Goal: Task Accomplishment & Management: Manage account settings

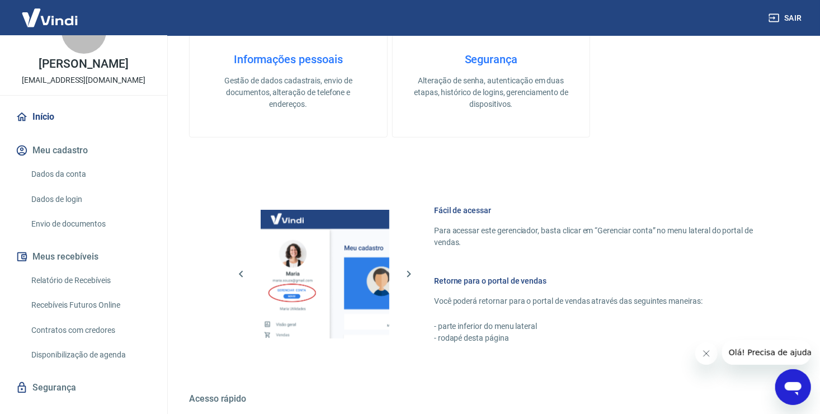
scroll to position [55, 0]
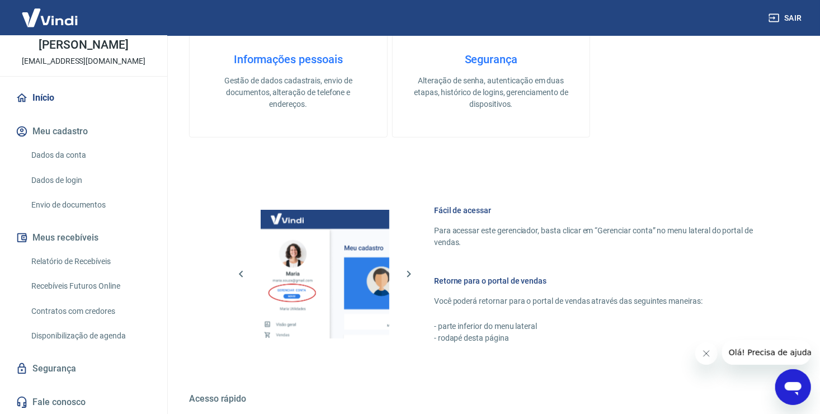
click at [791, 375] on div "Abrir janela de mensagens" at bounding box center [793, 387] width 34 height 34
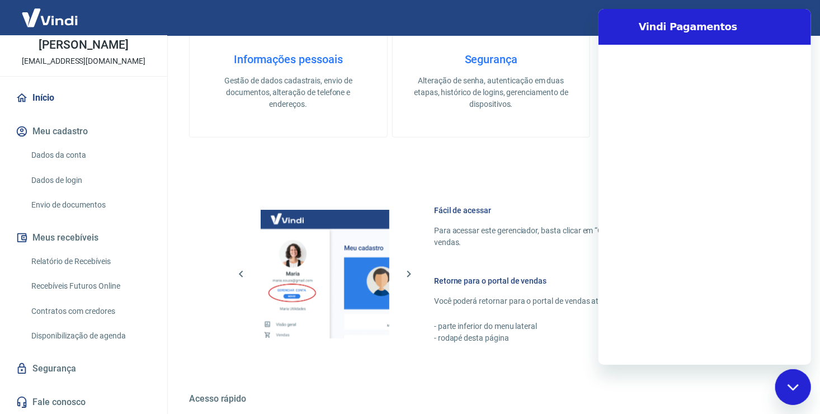
scroll to position [0, 0]
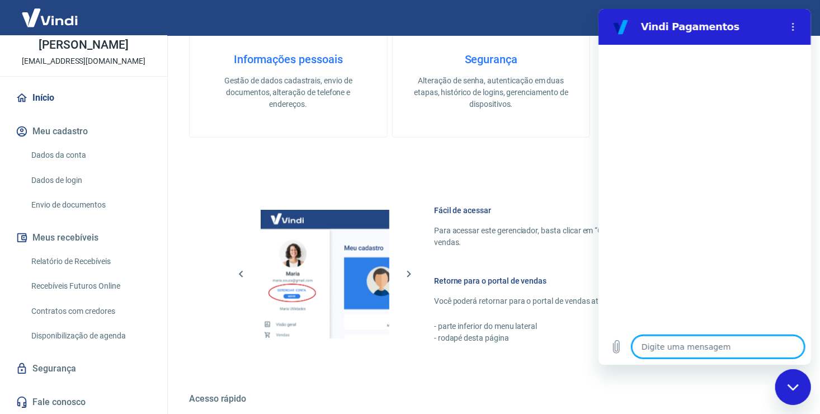
type textarea "p"
type textarea "x"
type textarea "pr"
type textarea "x"
type textarea "pre"
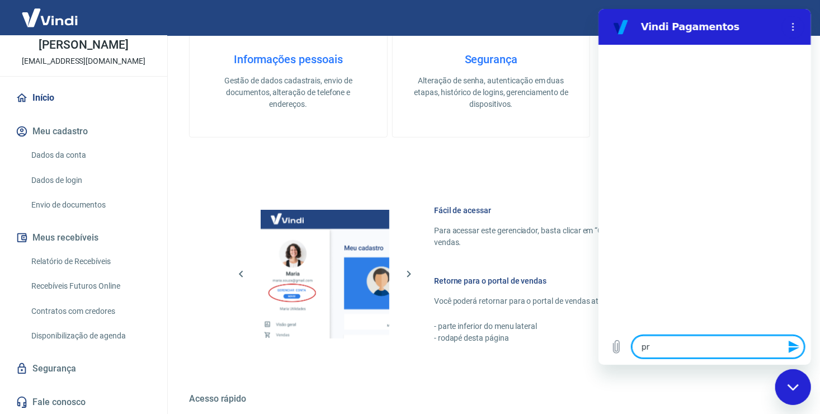
type textarea "x"
type textarea "prec"
type textarea "x"
type textarea "preci"
type textarea "x"
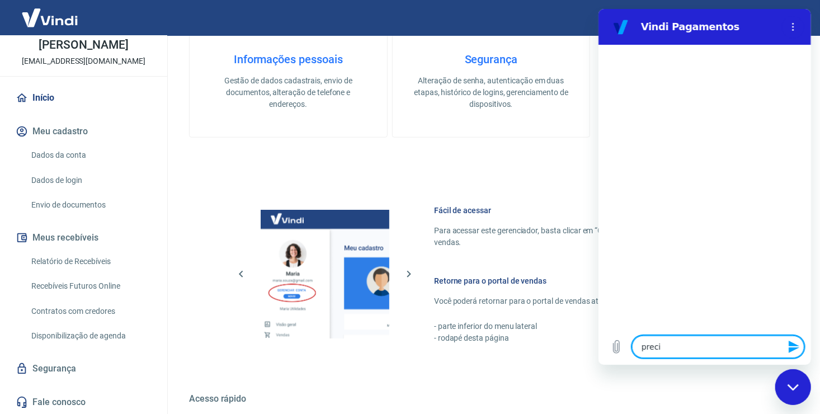
type textarea "precis"
type textarea "x"
type textarea "preciso"
type textarea "x"
type textarea "preciso"
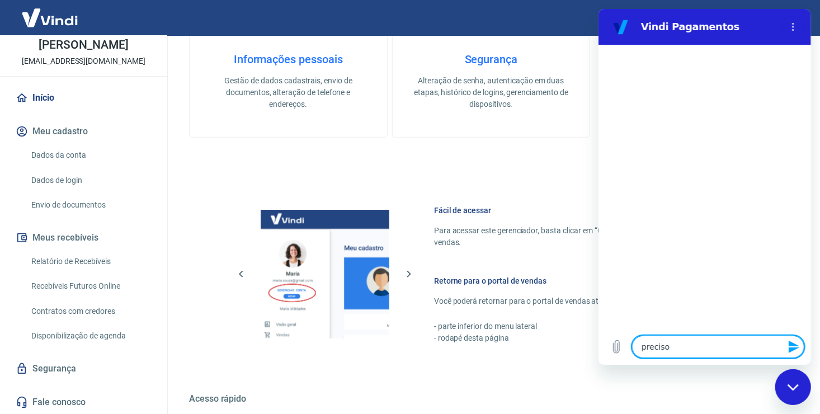
type textarea "x"
type textarea "preciso g"
type textarea "x"
type textarea "preciso ge"
type textarea "x"
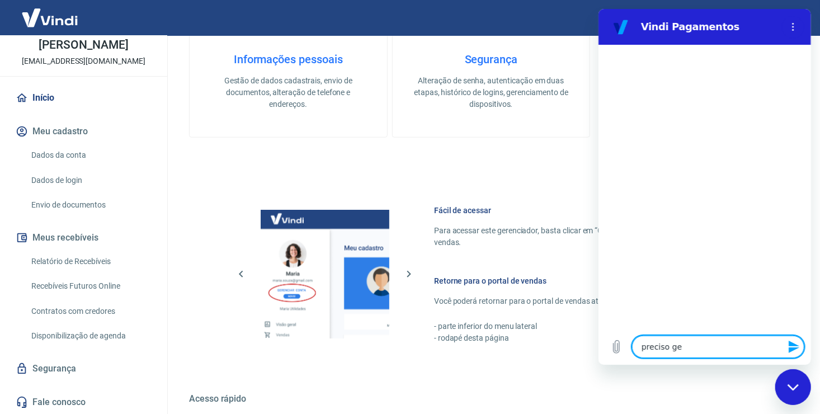
type textarea "preciso ger"
type textarea "x"
type textarea "preciso gera"
type textarea "x"
type textarea "preciso gerar"
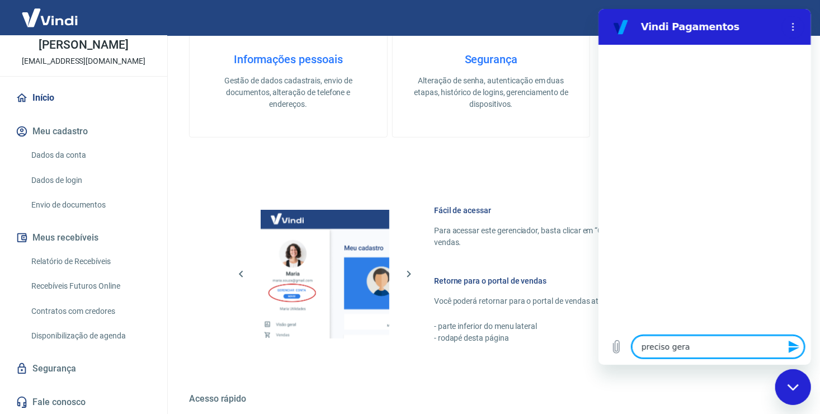
type textarea "x"
type textarea "preciso gerar"
type textarea "x"
type textarea "preciso gerar i"
type textarea "x"
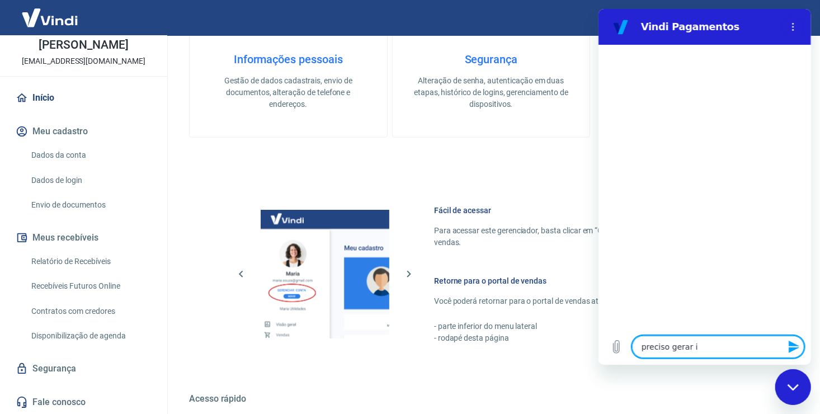
type textarea "preciso gerar it"
type textarea "x"
type textarea "preciso gerar ito"
type textarea "x"
type textarea "preciso gerar itok"
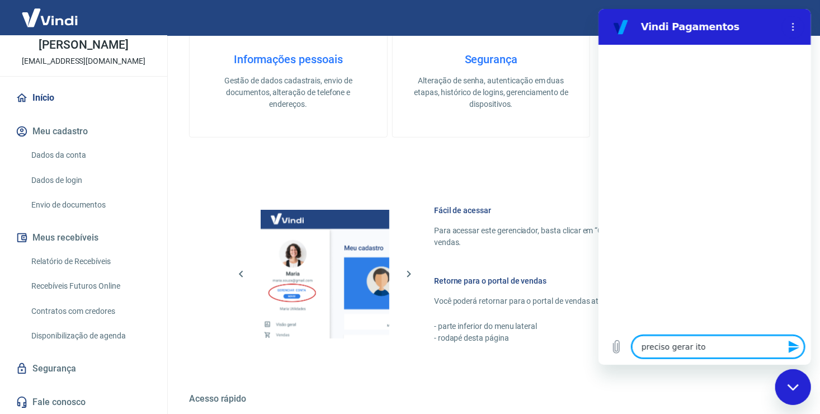
type textarea "x"
type textarea "preciso gerar itoke"
type textarea "x"
type textarea "preciso gerar itoken"
type textarea "x"
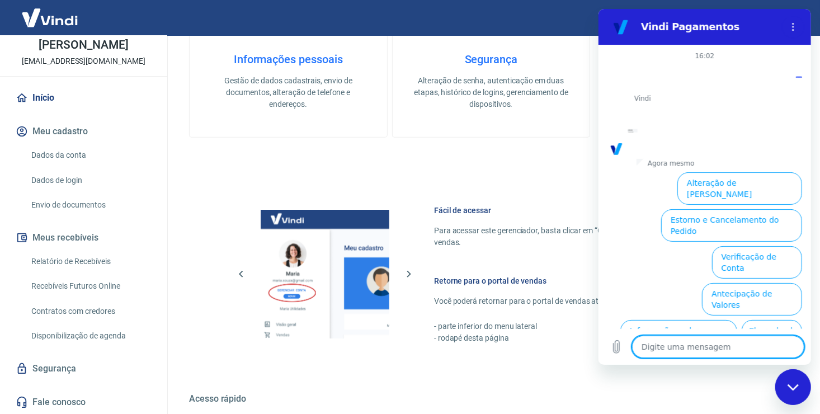
scroll to position [60, 0]
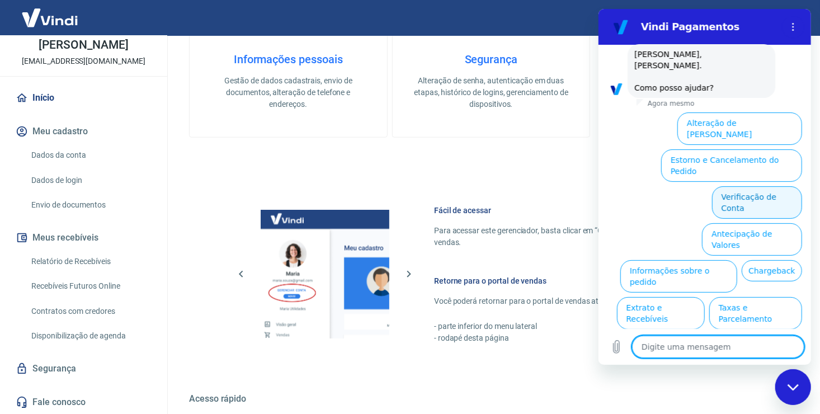
click at [751, 186] on button "Verificação de Conta" at bounding box center [757, 202] width 90 height 32
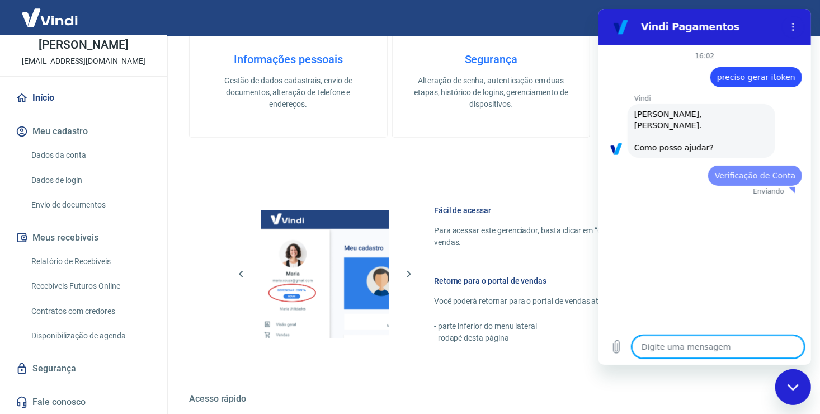
scroll to position [0, 0]
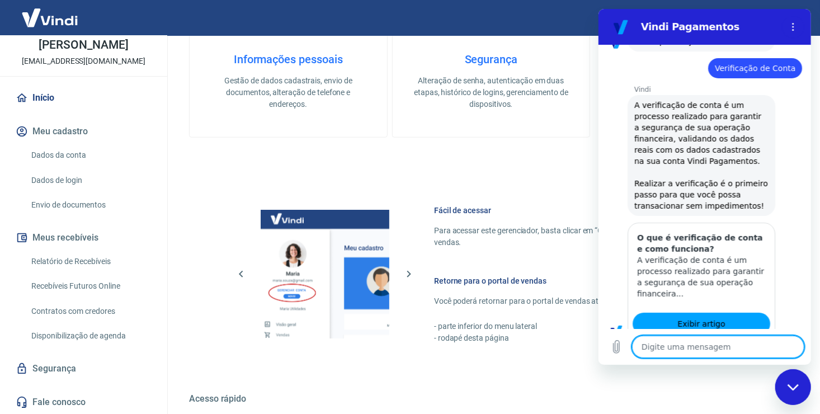
type textarea "x"
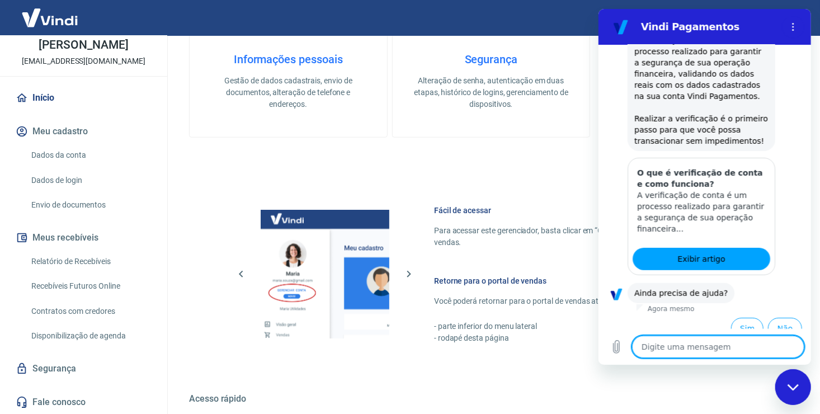
scroll to position [172, 0]
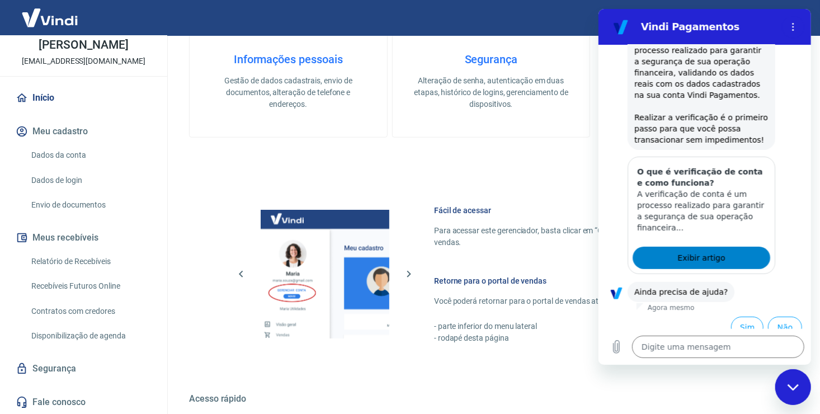
click at [718, 247] on link "Exibir artigo" at bounding box center [701, 258] width 138 height 22
click at [685, 251] on span "Exibir artigo" at bounding box center [701, 257] width 48 height 13
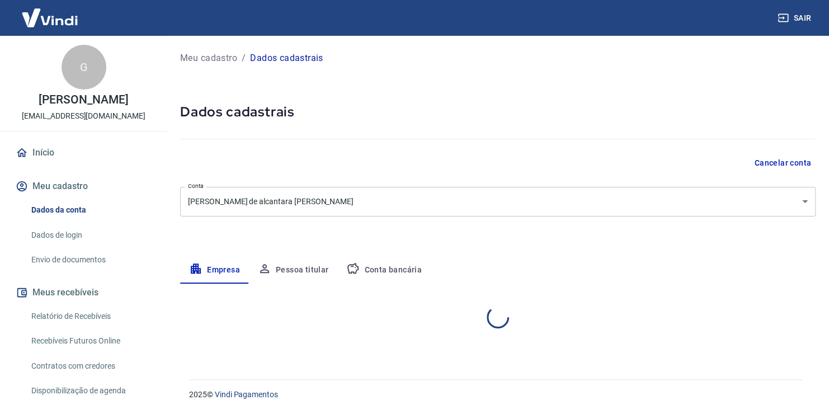
select select "PE"
select select "business"
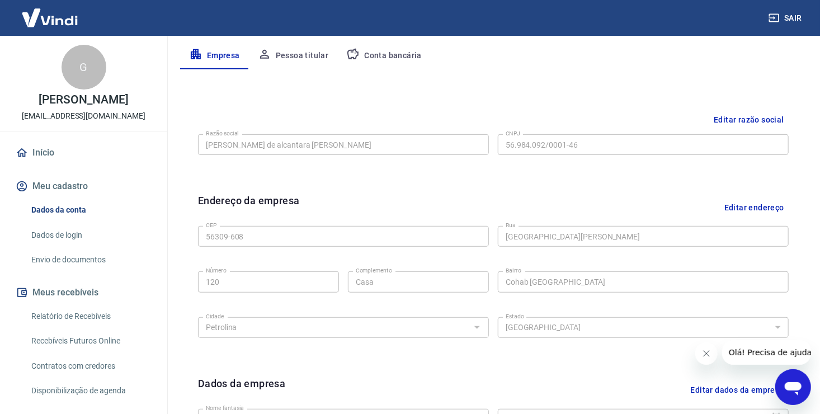
scroll to position [168, 0]
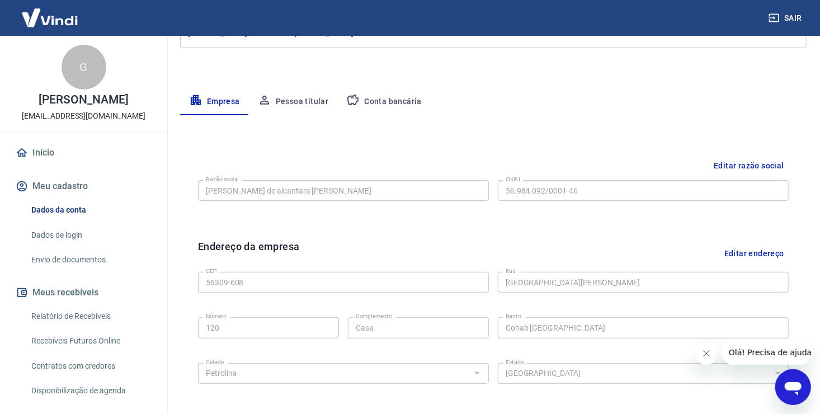
click at [285, 103] on button "Pessoa titular" at bounding box center [293, 101] width 89 height 27
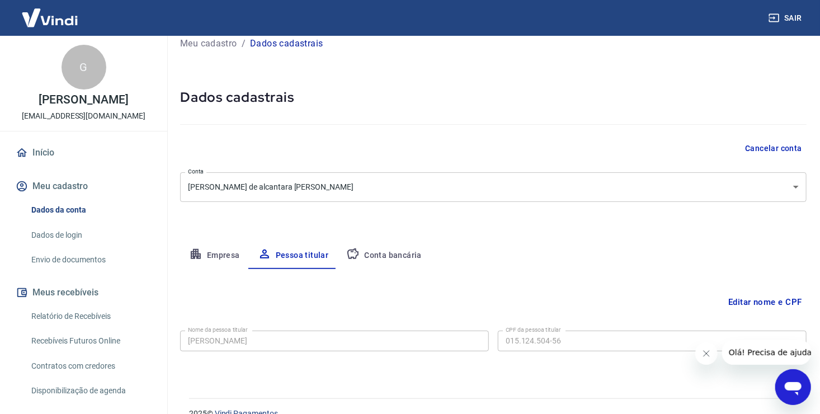
scroll to position [0, 0]
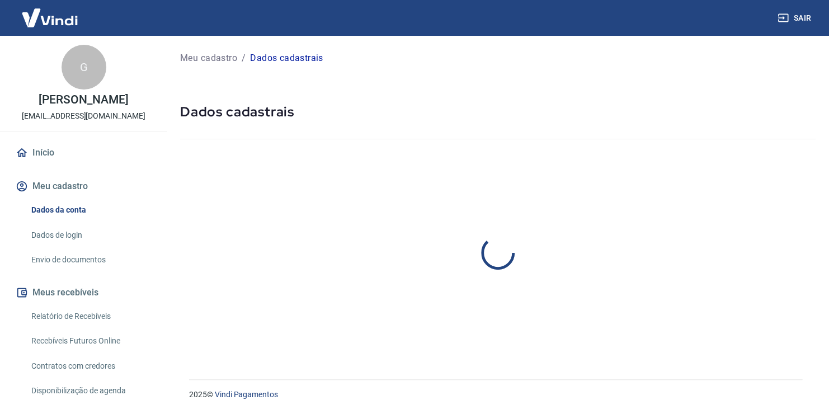
select select "PE"
select select "business"
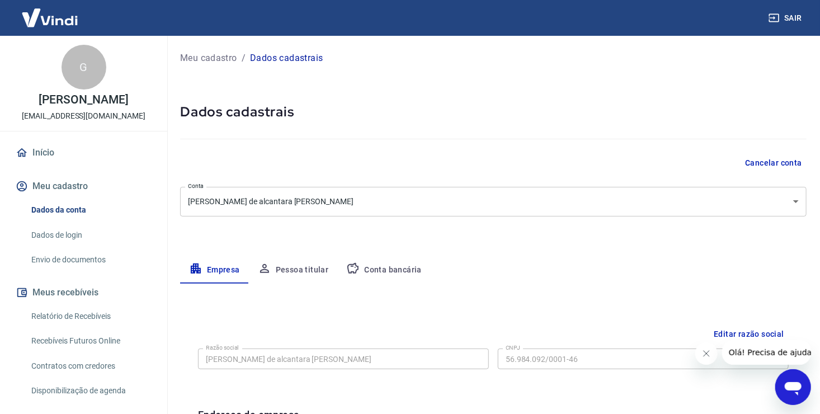
click at [314, 270] on button "Pessoa titular" at bounding box center [293, 270] width 89 height 27
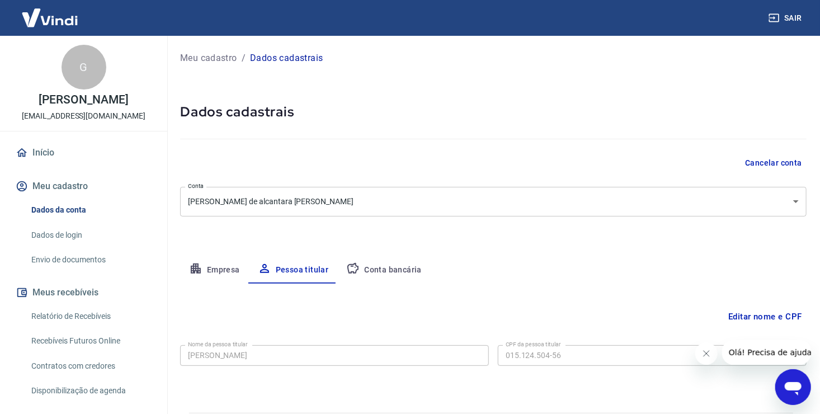
click at [365, 267] on button "Conta bancária" at bounding box center [383, 270] width 93 height 27
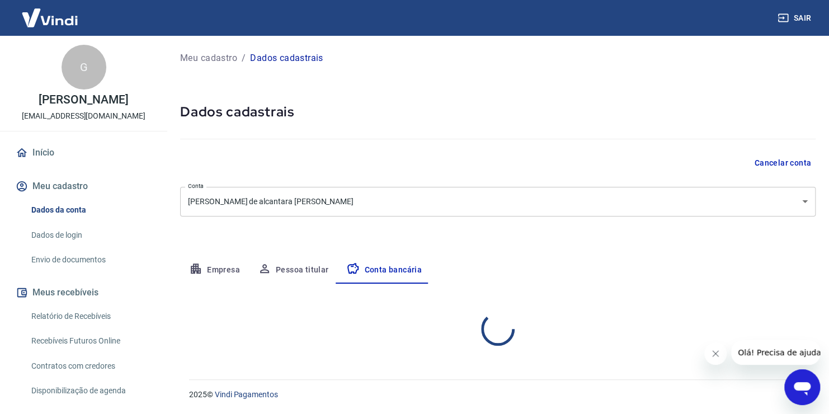
select select "1"
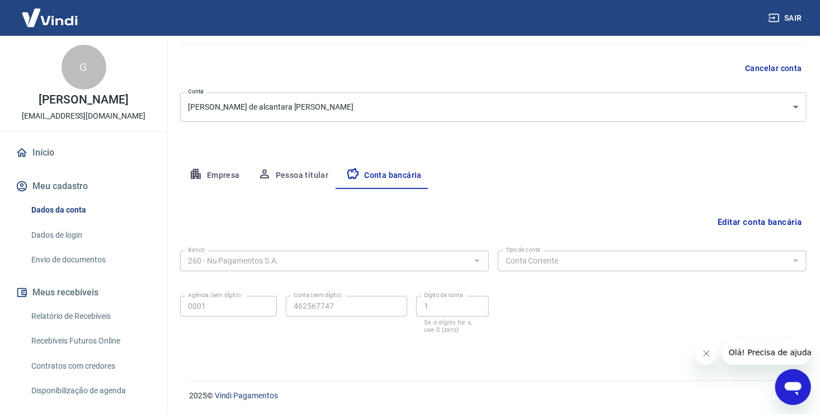
scroll to position [95, 0]
click at [219, 177] on button "Empresa" at bounding box center [214, 175] width 69 height 27
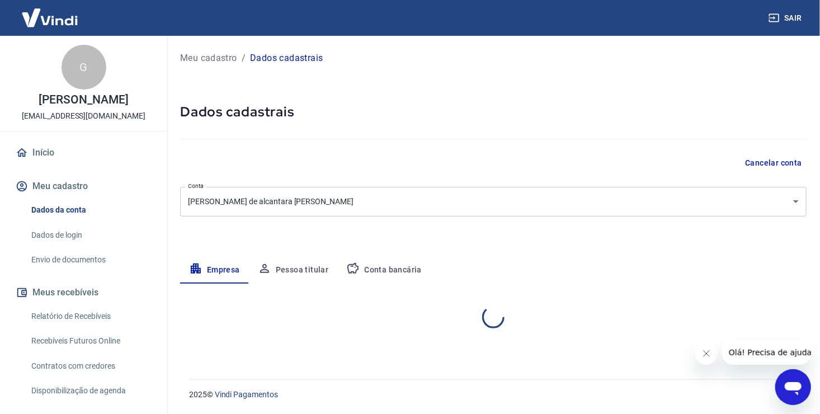
scroll to position [0, 0]
select select "PE"
select select "business"
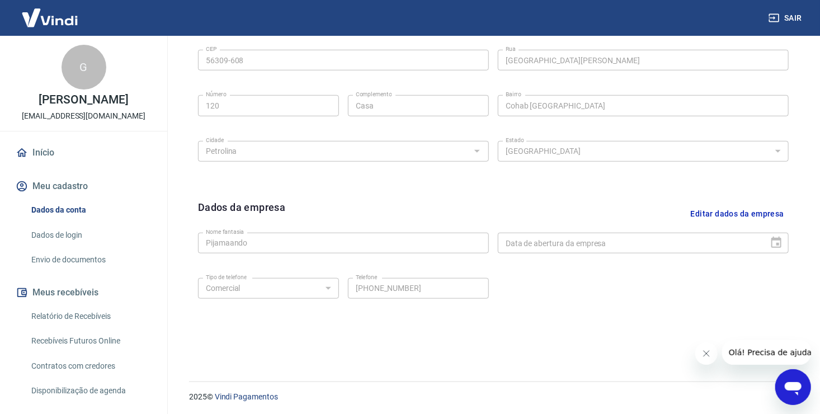
scroll to position [392, 0]
